Goal: Information Seeking & Learning: Compare options

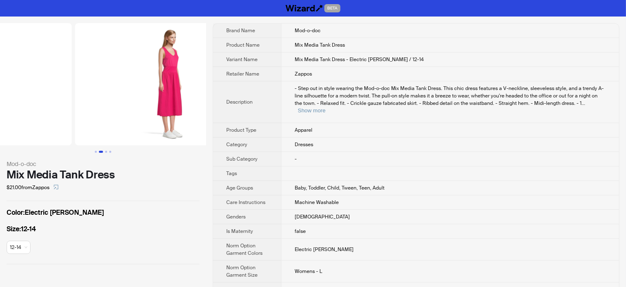
drag, startPoint x: 187, startPoint y: 88, endPoint x: 82, endPoint y: 106, distance: 106.2
click at [83, 106] on ul at bounding box center [103, 84] width 206 height 122
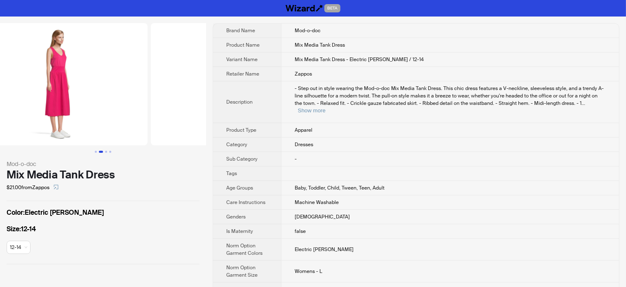
scroll to position [0, 376]
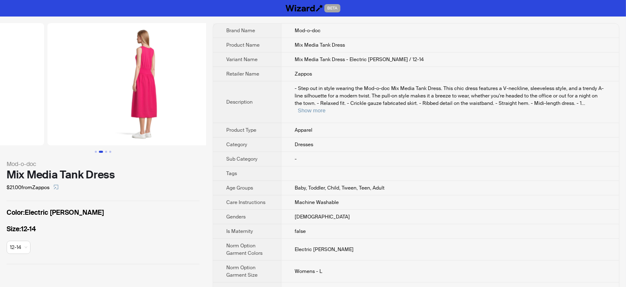
drag, startPoint x: 177, startPoint y: 113, endPoint x: 78, endPoint y: 117, distance: 99.5
click at [80, 117] on ul at bounding box center [103, 84] width 206 height 122
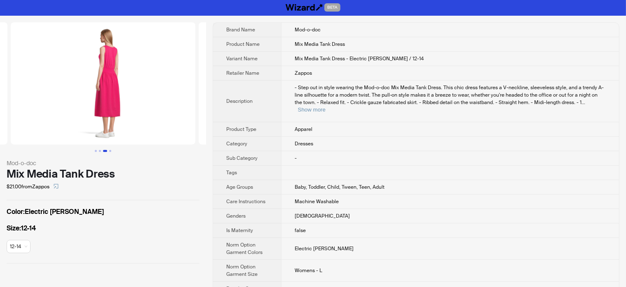
scroll to position [0, 0]
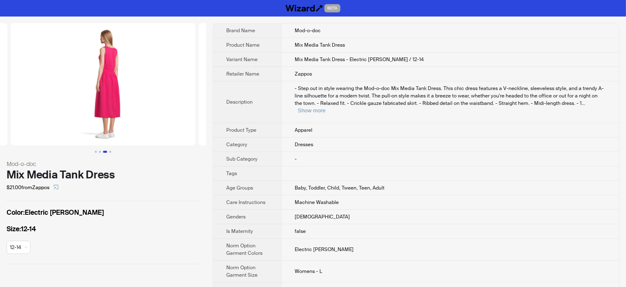
drag, startPoint x: 145, startPoint y: 111, endPoint x: 74, endPoint y: 108, distance: 71.0
click at [76, 108] on img at bounding box center [103, 84] width 185 height 122
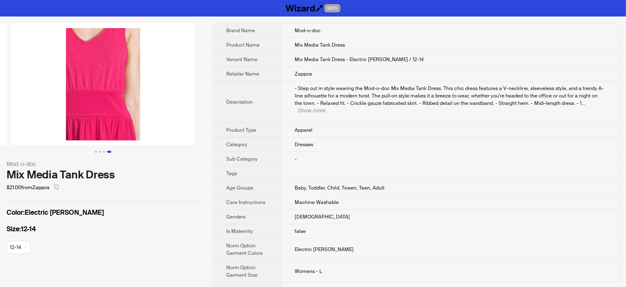
drag, startPoint x: 168, startPoint y: 87, endPoint x: 58, endPoint y: 101, distance: 111.0
click at [58, 101] on img at bounding box center [103, 84] width 185 height 122
drag, startPoint x: 137, startPoint y: 101, endPoint x: 64, endPoint y: 99, distance: 72.6
click at [66, 99] on img at bounding box center [103, 84] width 185 height 122
